Goal: Obtain resource: Download file/media

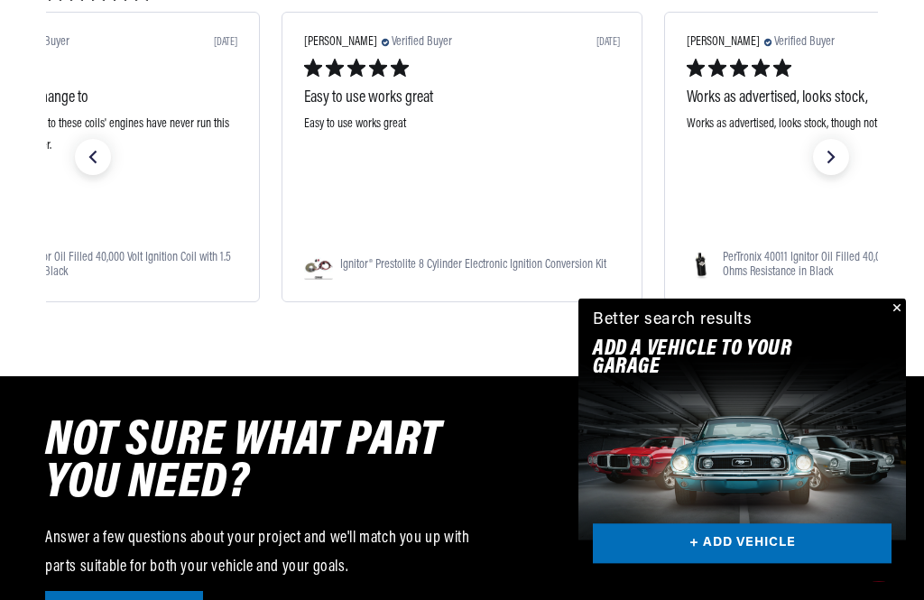
scroll to position [0, 1523]
click at [894, 320] on button "Close" at bounding box center [895, 310] width 22 height 22
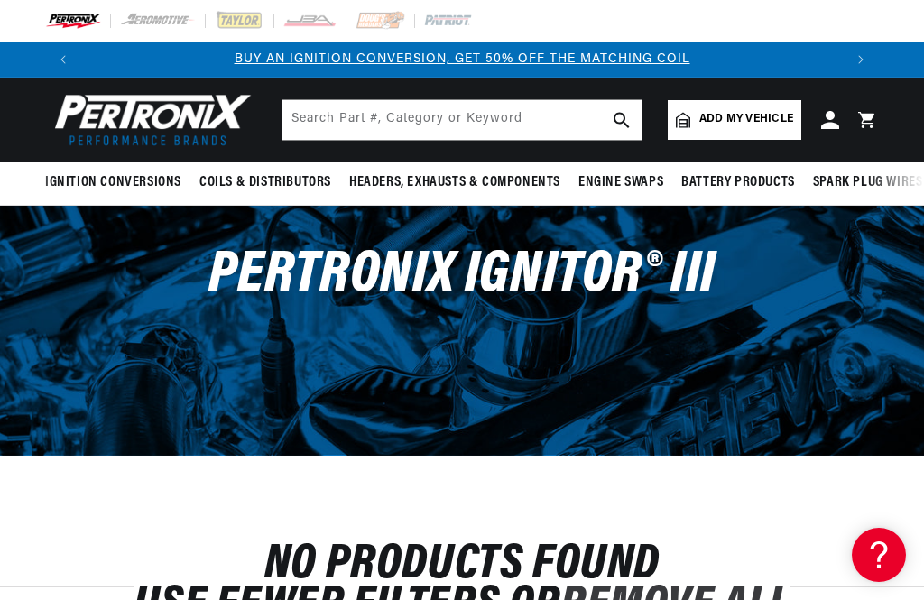
scroll to position [0, 0]
click at [616, 277] on span "PerTronix Ignitor® III" at bounding box center [461, 275] width 507 height 59
click at [617, 295] on span "PerTronix Ignitor® III" at bounding box center [461, 275] width 507 height 59
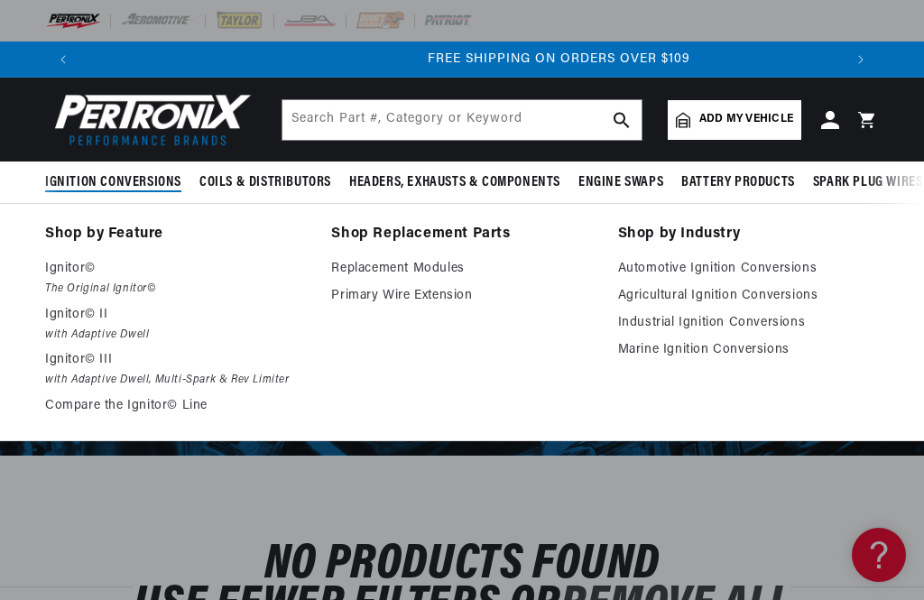
scroll to position [0, 1523]
click at [102, 362] on p "Ignitor© III" at bounding box center [175, 360] width 261 height 22
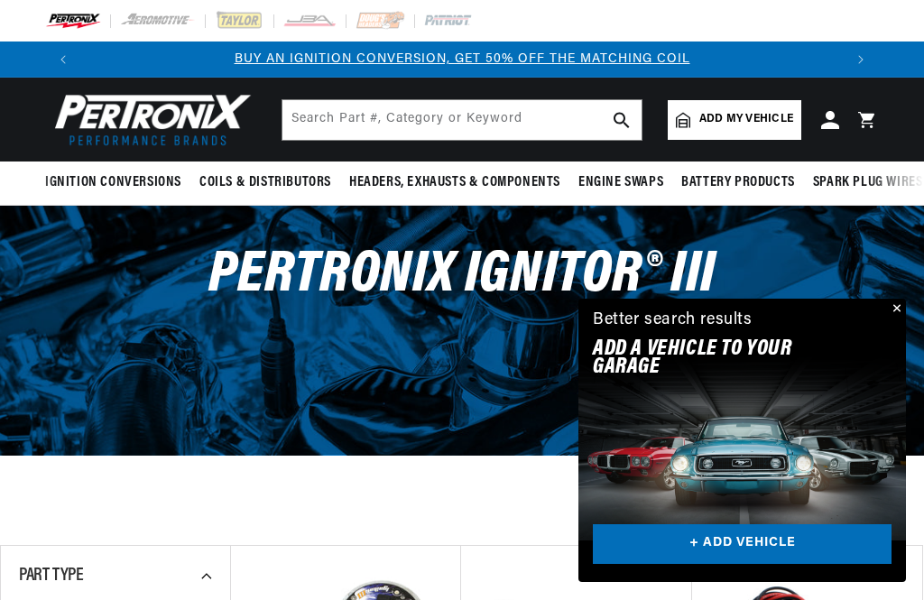
scroll to position [264, 0]
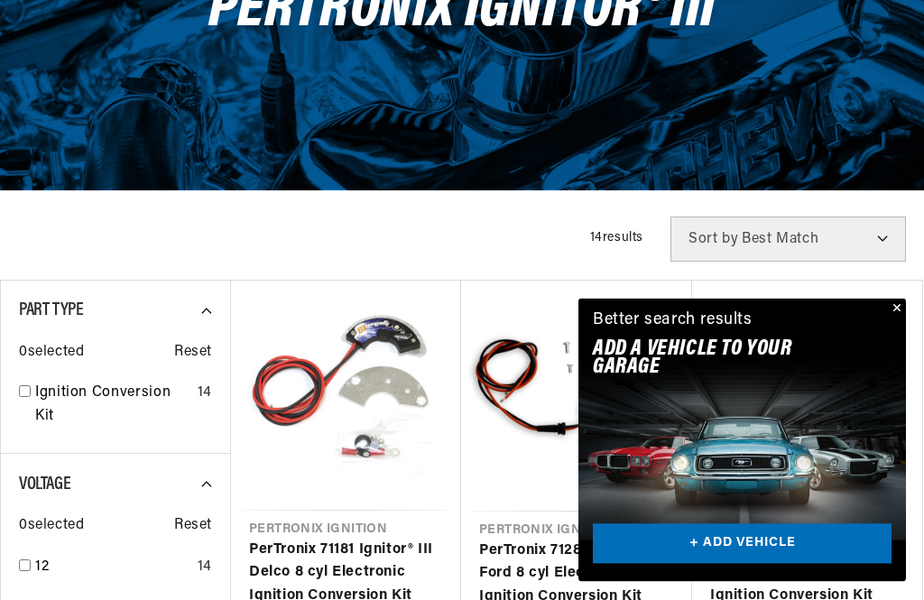
click at [891, 320] on button "Close" at bounding box center [895, 310] width 22 height 22
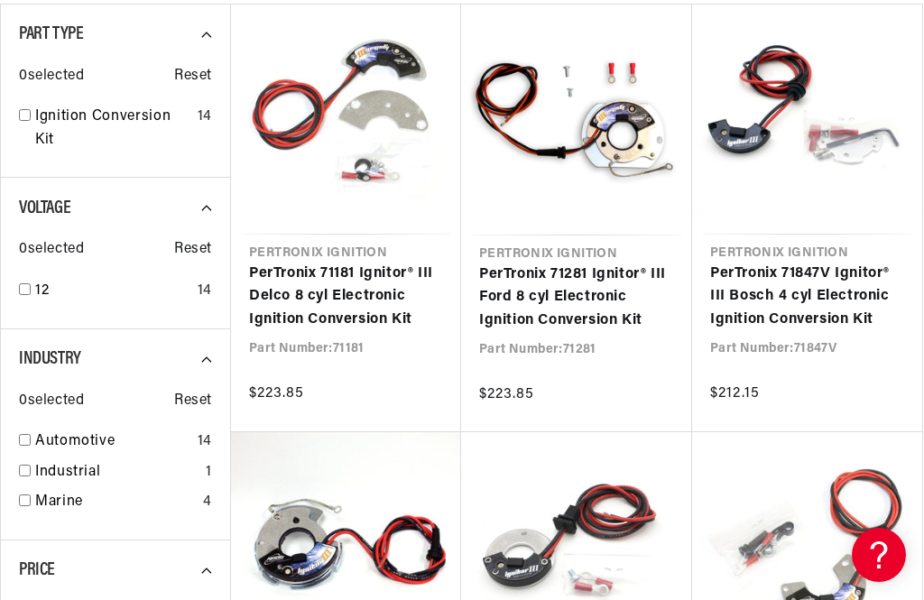
scroll to position [0, 762]
click at [356, 290] on link "PerTronix 71181 Ignitor® III Delco 8 cyl Electronic Ignition Conversion Kit" at bounding box center [346, 297] width 194 height 69
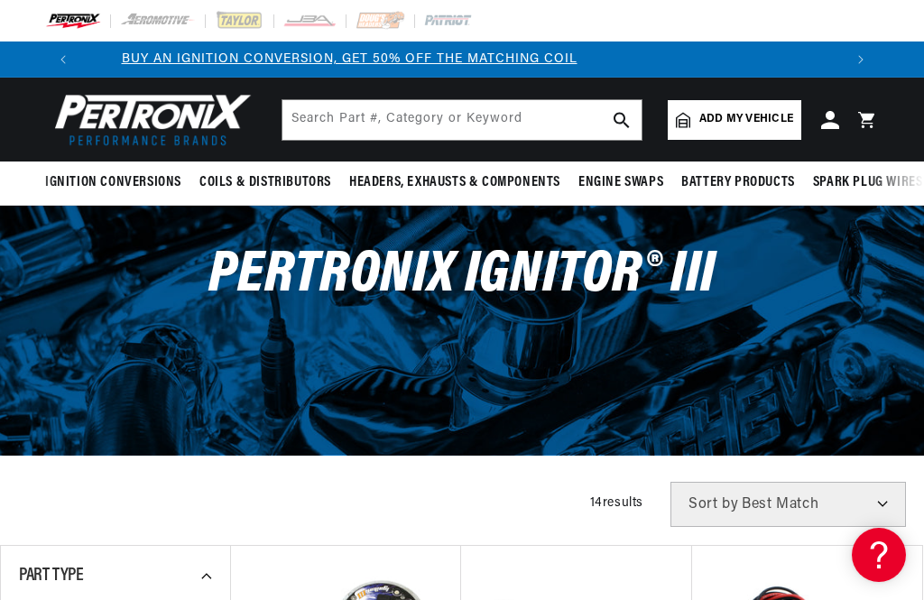
scroll to position [0, 0]
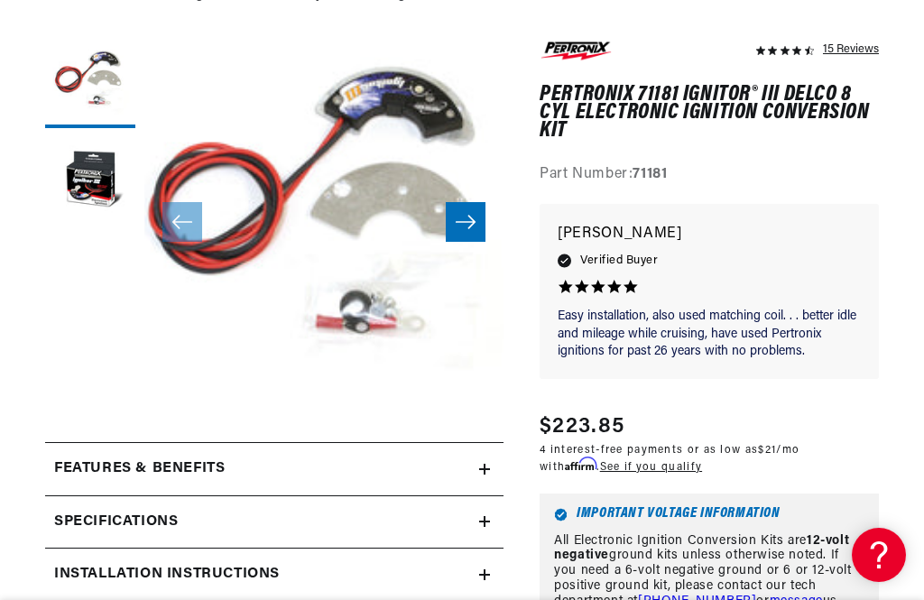
click at [86, 183] on button "Load image 2 in gallery view" at bounding box center [90, 182] width 90 height 90
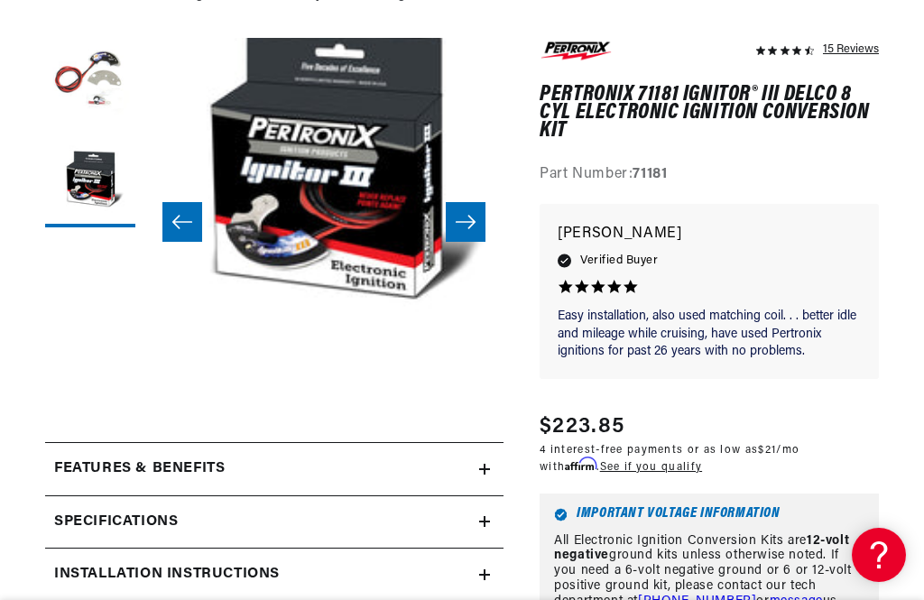
scroll to position [0, 359]
click at [466, 220] on icon "Slide right" at bounding box center [466, 222] width 22 height 18
click at [463, 222] on icon "Slide right" at bounding box center [466, 222] width 22 height 18
click at [184, 217] on icon "Slide left" at bounding box center [182, 222] width 22 height 18
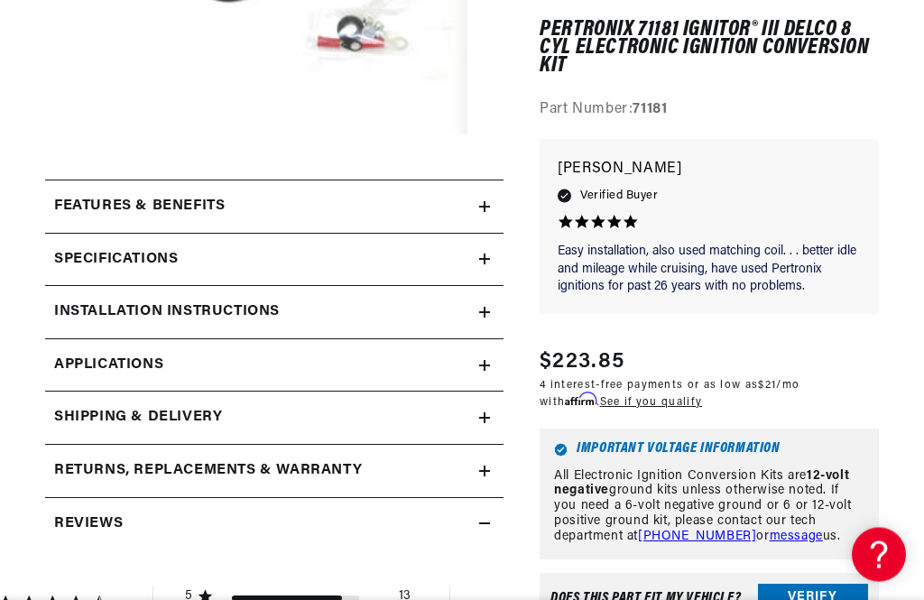
scroll to position [497, 0]
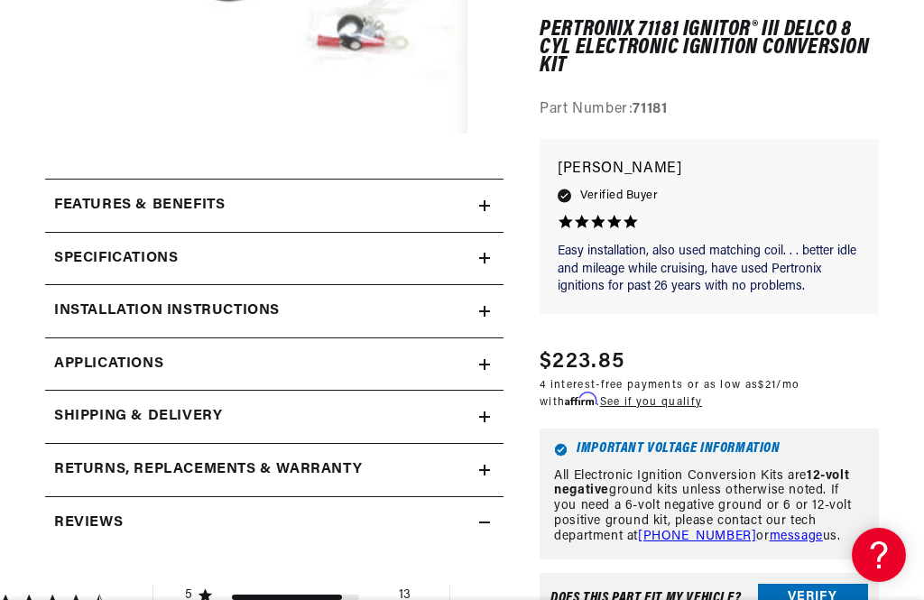
click at [265, 311] on h2 "Installation instructions" at bounding box center [167, 311] width 226 height 23
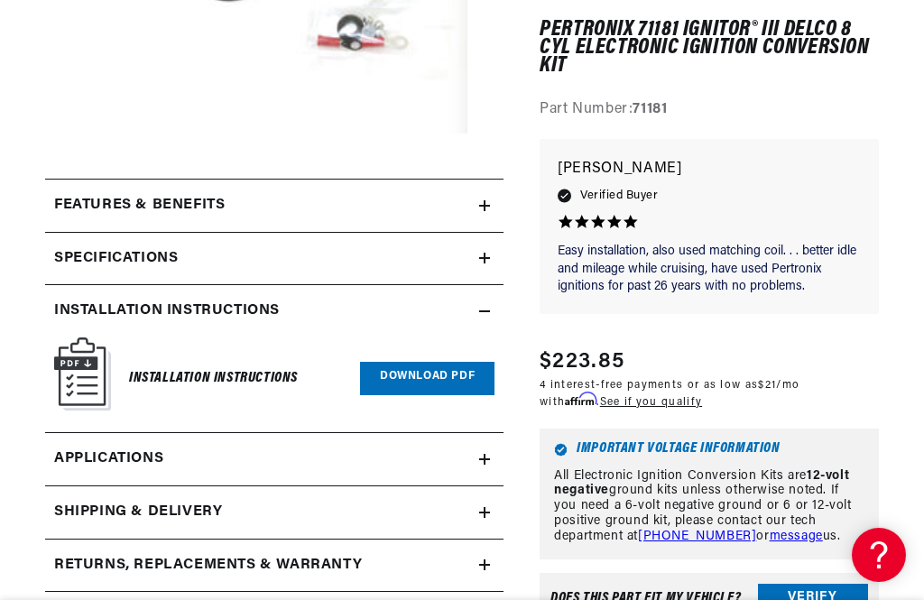
click at [443, 368] on link "Download PDF" at bounding box center [427, 378] width 134 height 33
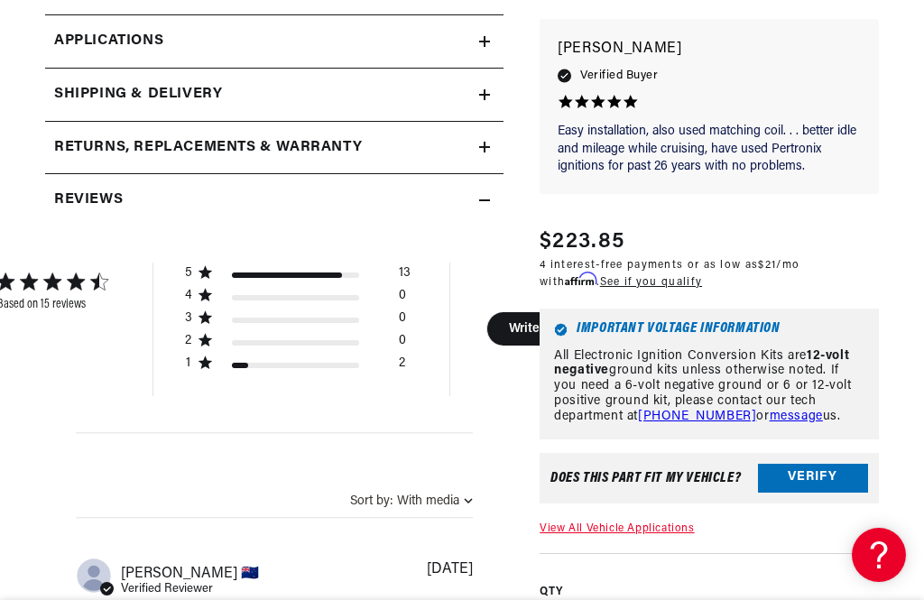
scroll to position [0, 762]
click at [809, 493] on button "Verify" at bounding box center [813, 478] width 110 height 29
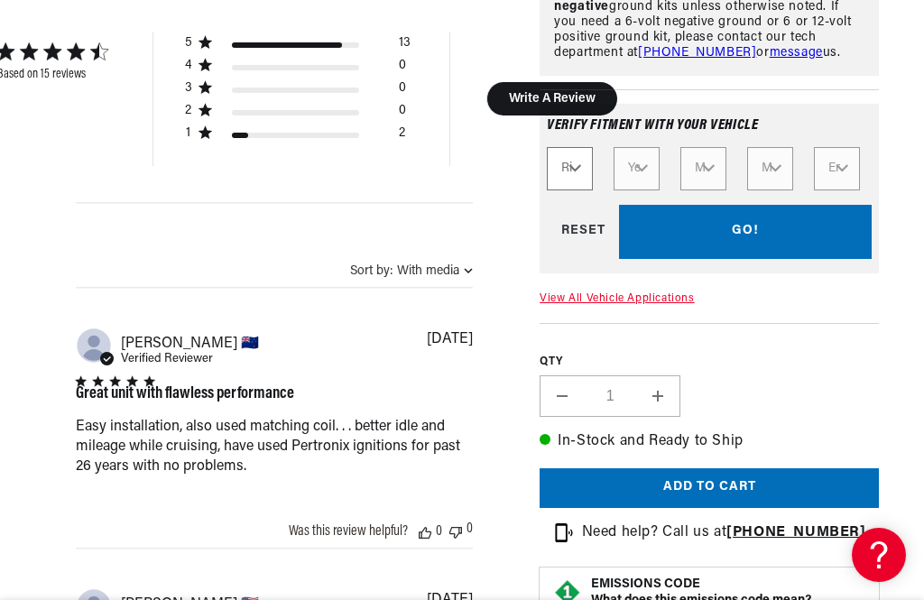
scroll to position [0, 0]
click at [902, 242] on section "15 Reviews" at bounding box center [462, 393] width 924 height 2568
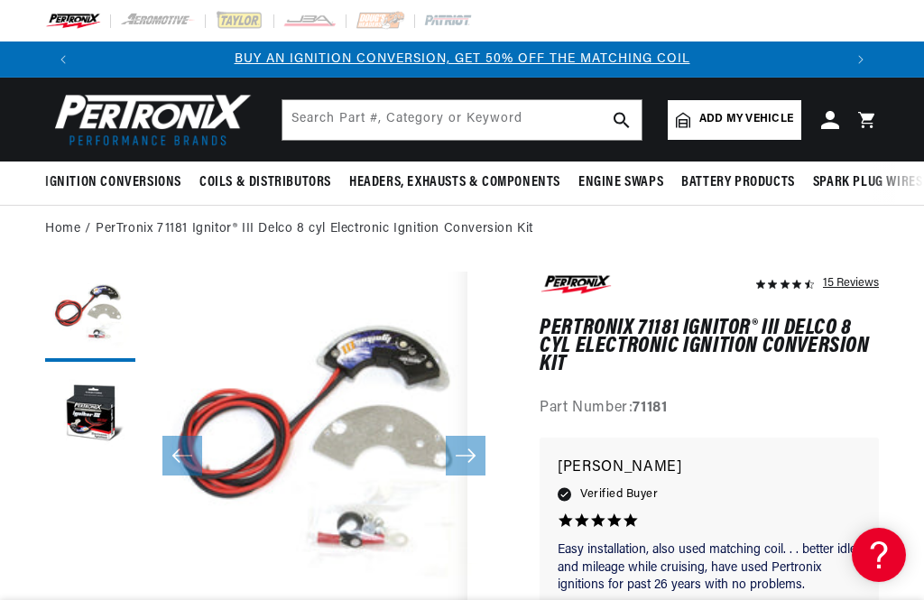
click at [760, 114] on span "Add my vehicle" at bounding box center [746, 119] width 94 height 17
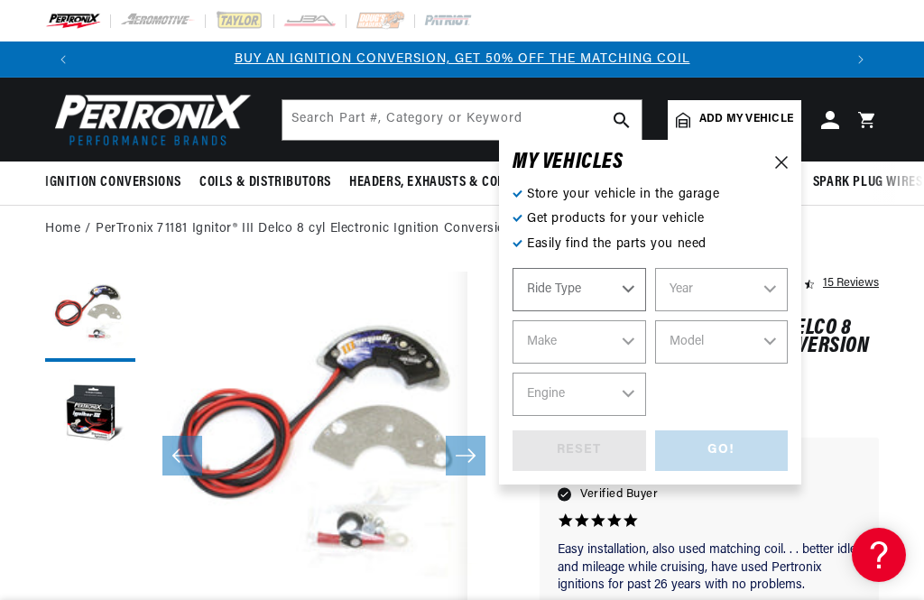
select select "Automotive"
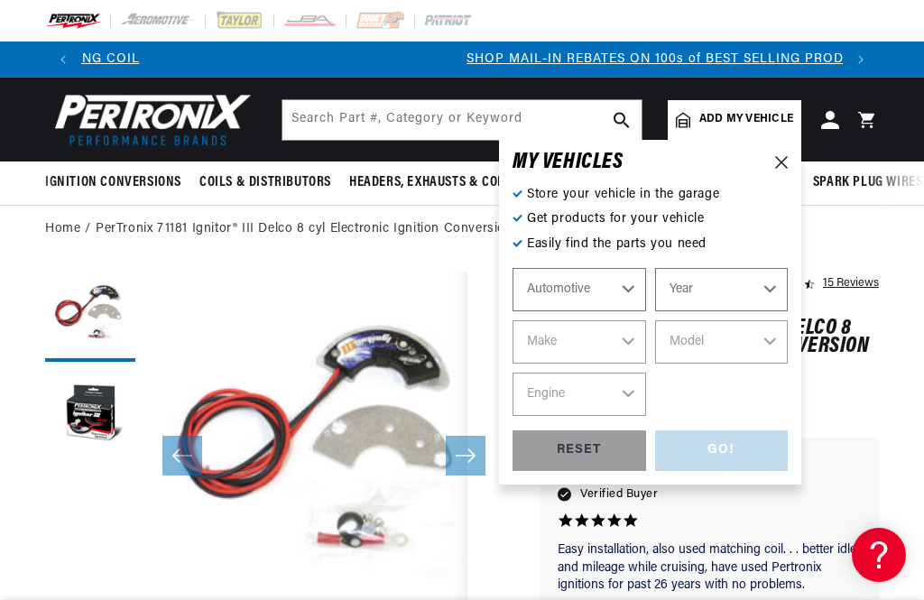
scroll to position [0, 762]
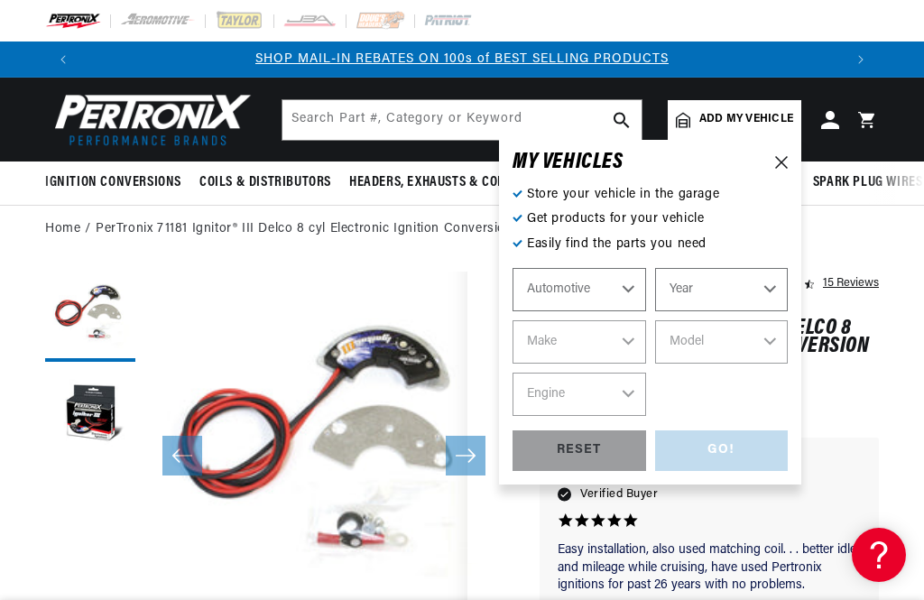
click at [782, 168] on icon at bounding box center [781, 162] width 13 height 13
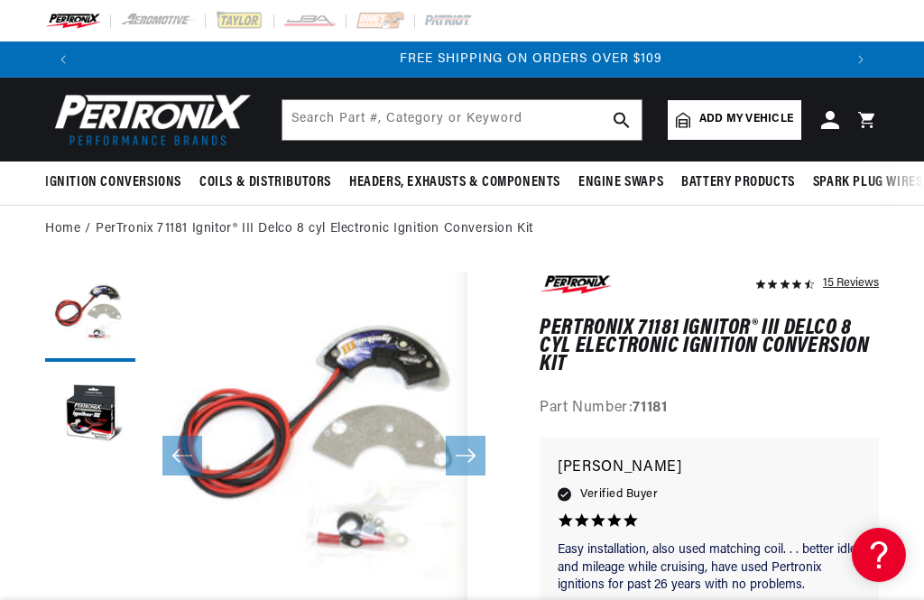
scroll to position [0, 1523]
